Goal: Information Seeking & Learning: Learn about a topic

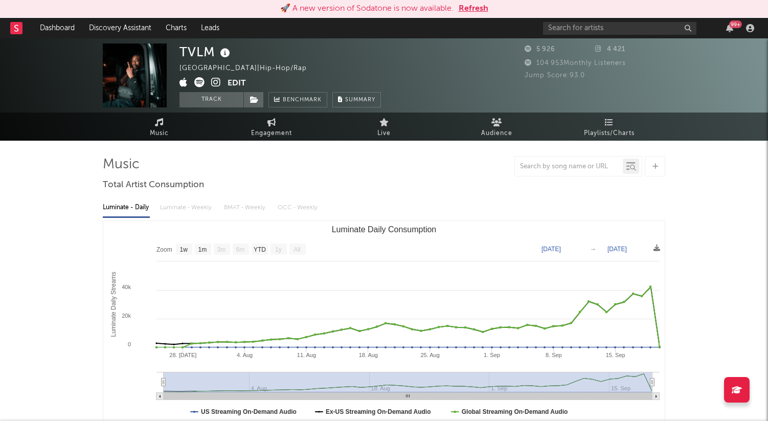
select select "1w"
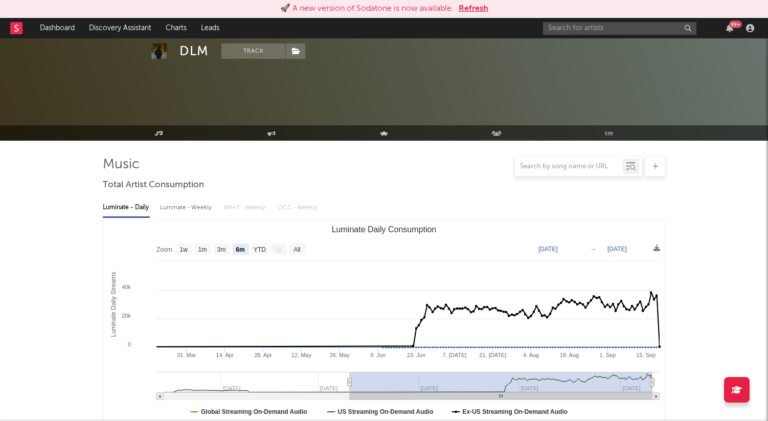
select select "6m"
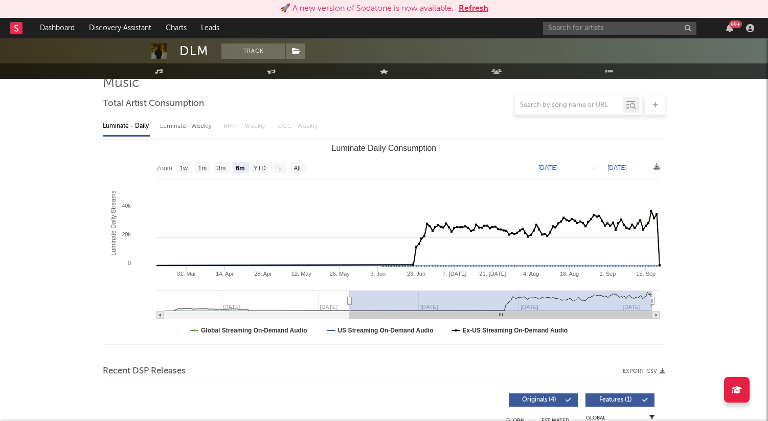
click at [476, 10] on button "Refresh" at bounding box center [474, 9] width 30 height 12
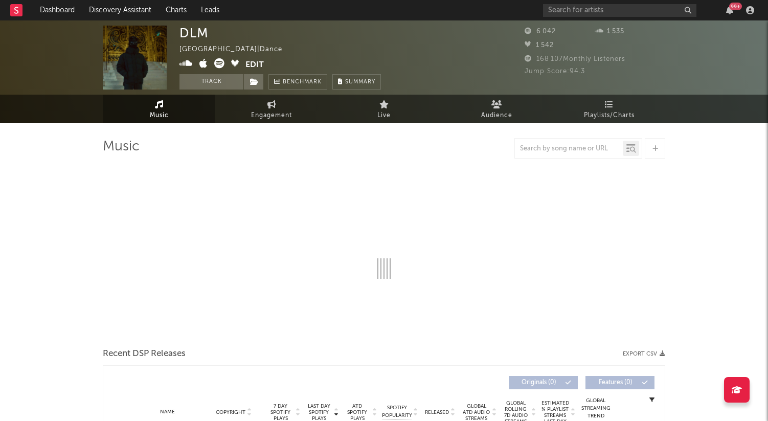
select select "6m"
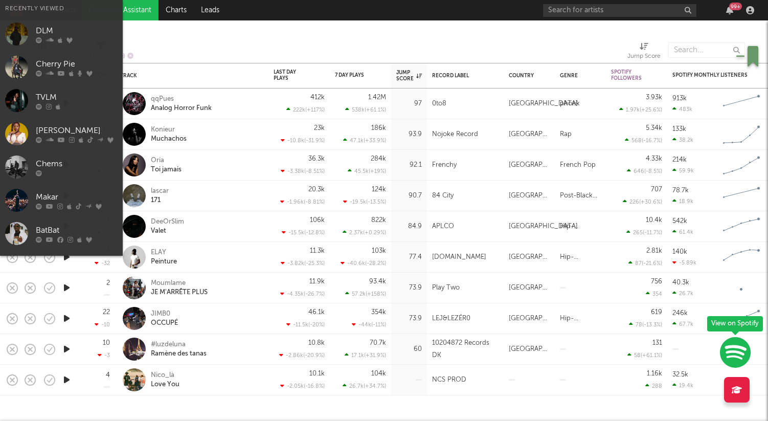
click at [552, 11] on input "text" at bounding box center [619, 10] width 153 height 13
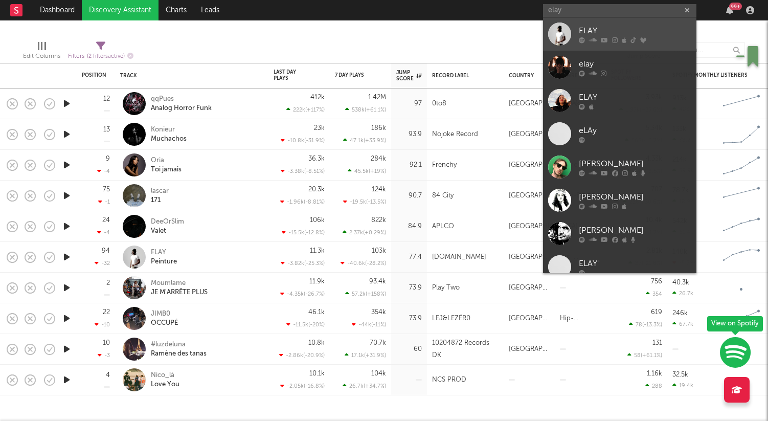
type input "elay"
click at [569, 33] on div at bounding box center [559, 33] width 23 height 23
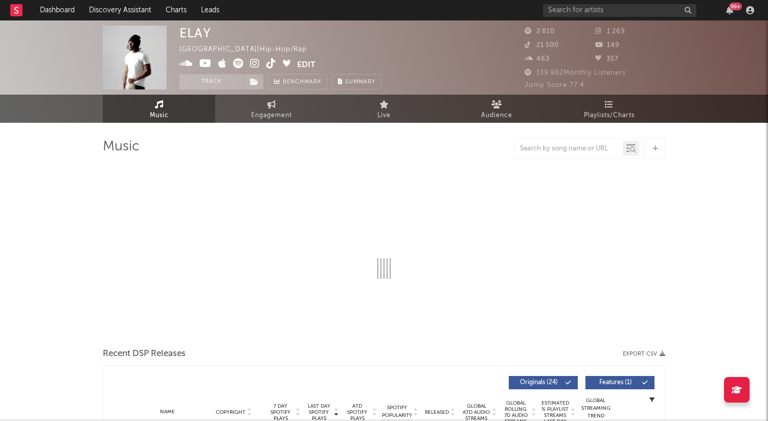
select select "1w"
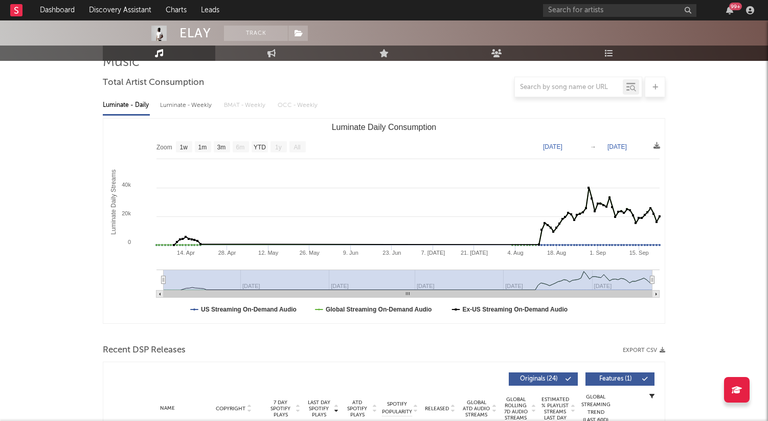
scroll to position [95, 0]
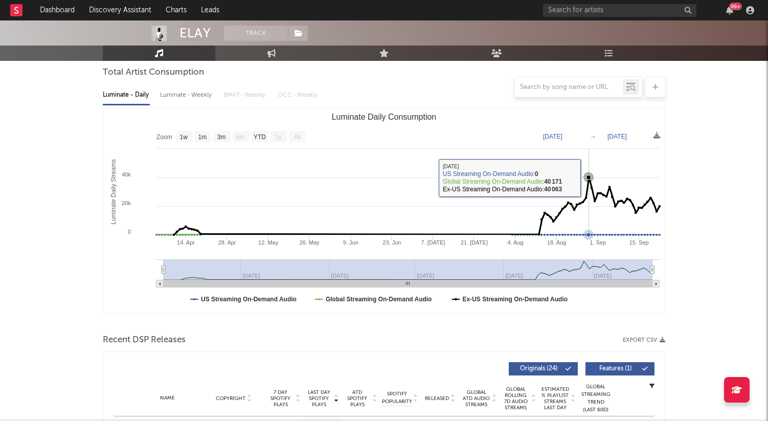
click at [589, 177] on g "Luminate Daily Consumption" at bounding box center [407, 225] width 505 height 107
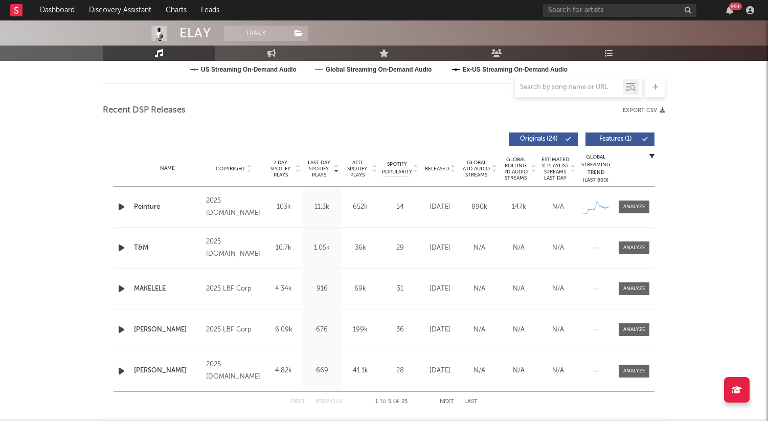
scroll to position [327, 0]
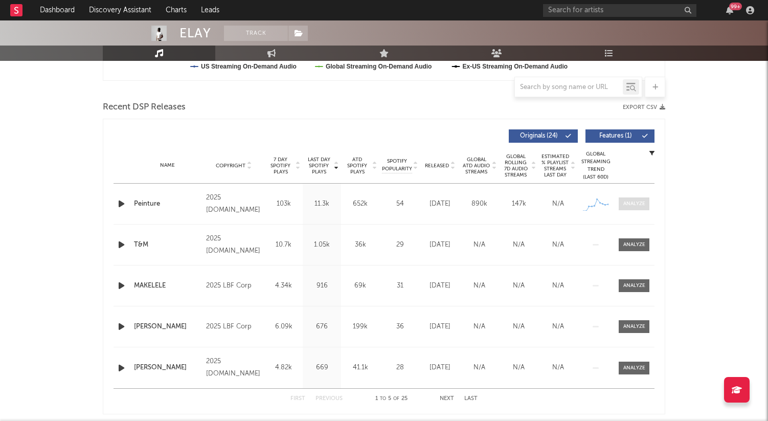
click at [632, 206] on div at bounding box center [634, 204] width 22 height 8
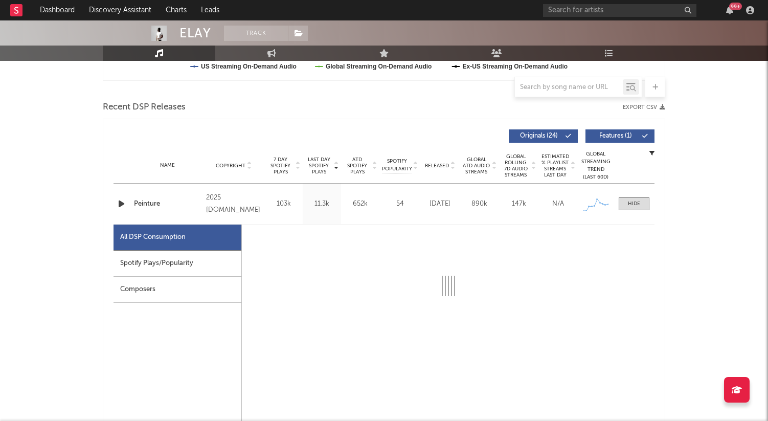
select select "1w"
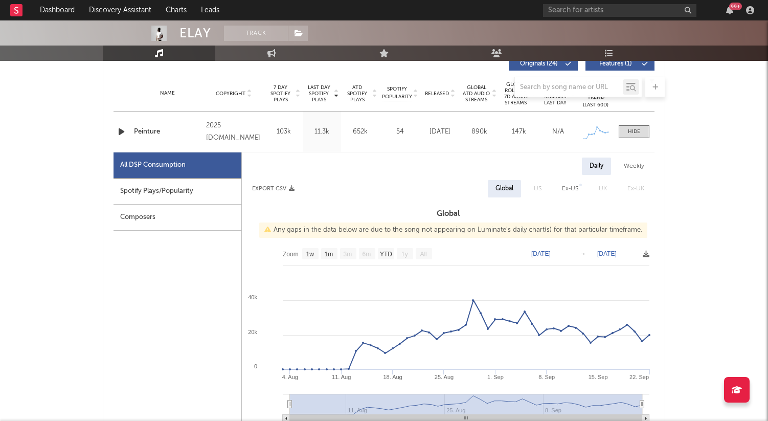
scroll to position [405, 0]
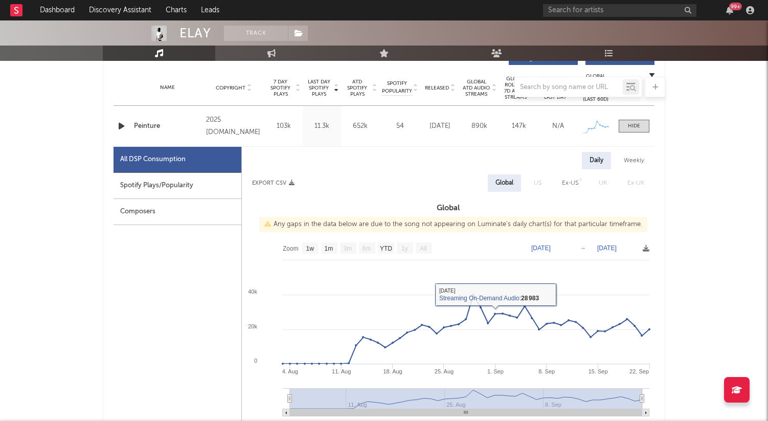
click at [156, 195] on div "Spotify Plays/Popularity" at bounding box center [177, 186] width 128 height 26
select select "1w"
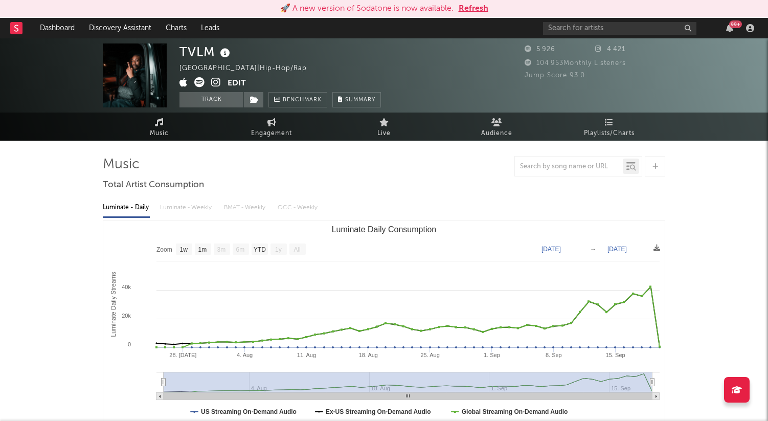
select select "1w"
